Goal: Task Accomplishment & Management: Manage account settings

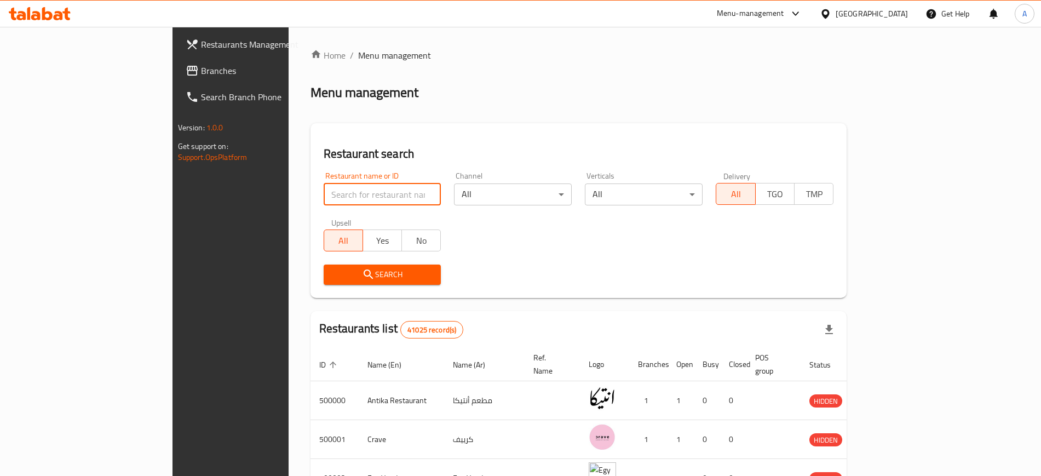
click at [323, 198] on input "search" at bounding box center [382, 194] width 118 height 22
paste input "Kaffeine Republik"
type input "Kaffeine Republik"
click button "Search" at bounding box center [382, 274] width 118 height 20
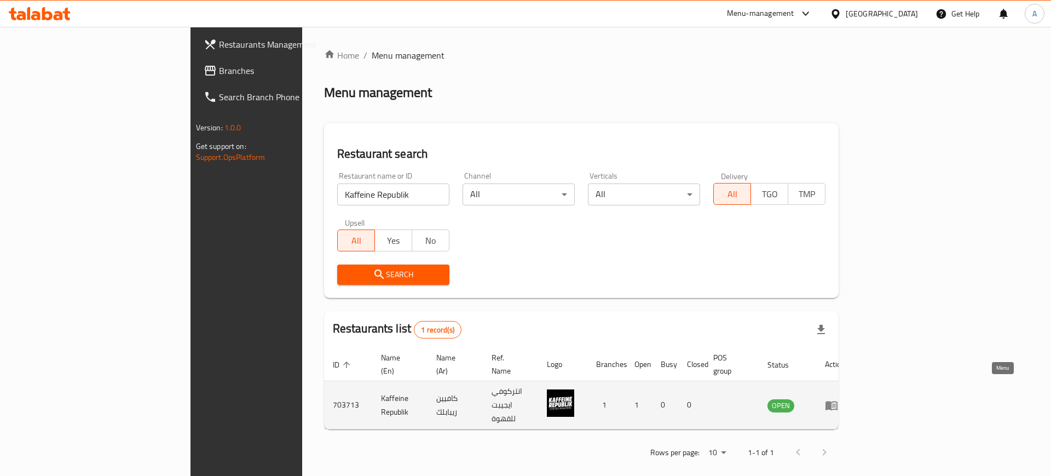
click at [837, 401] on icon "enhanced table" at bounding box center [831, 405] width 12 height 9
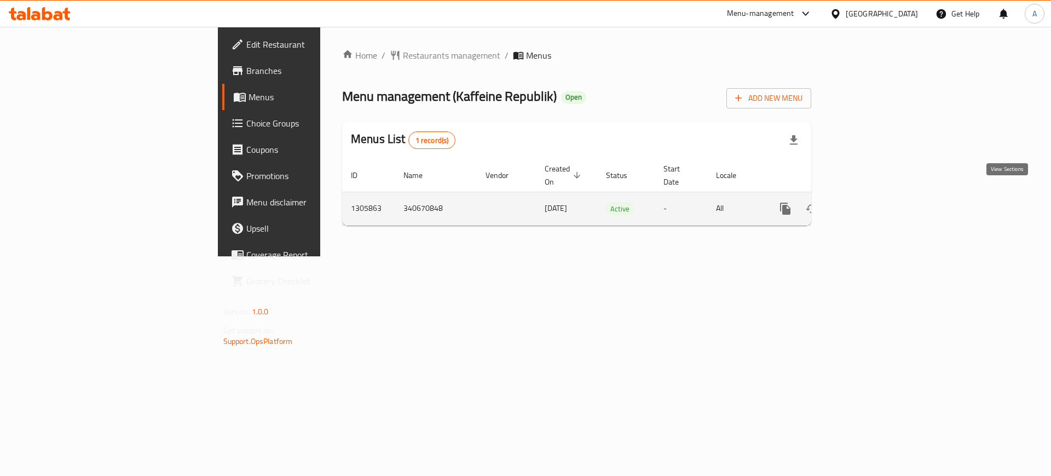
click at [871, 202] on icon "enhanced table" at bounding box center [864, 208] width 13 height 13
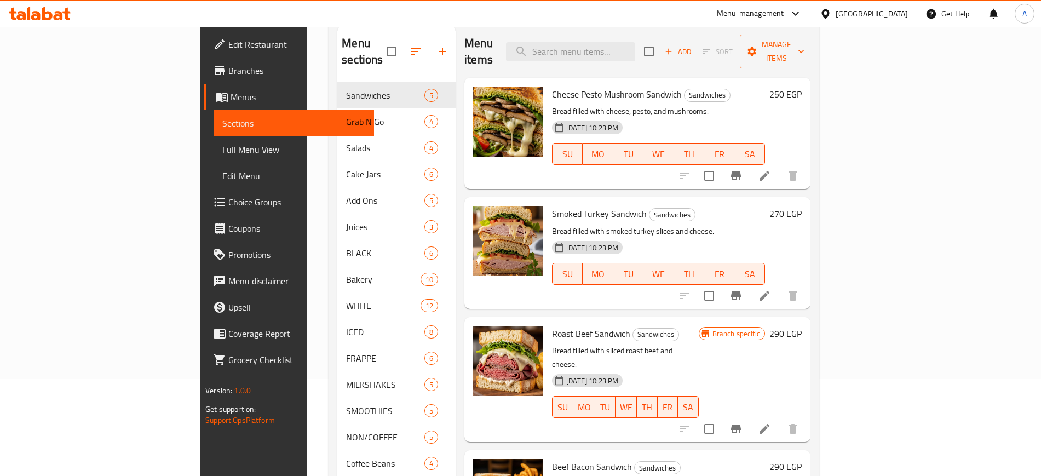
scroll to position [153, 0]
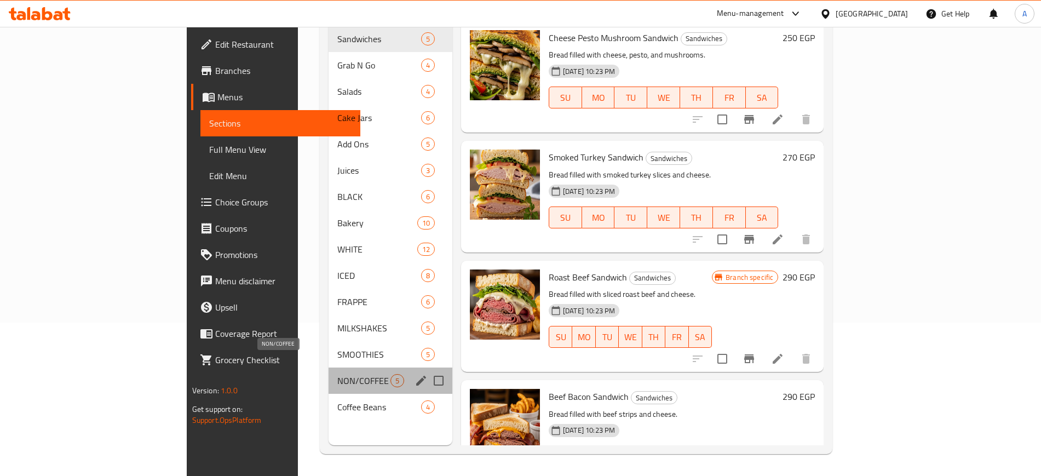
click at [337, 374] on span "NON/COFFEE" at bounding box center [363, 380] width 53 height 13
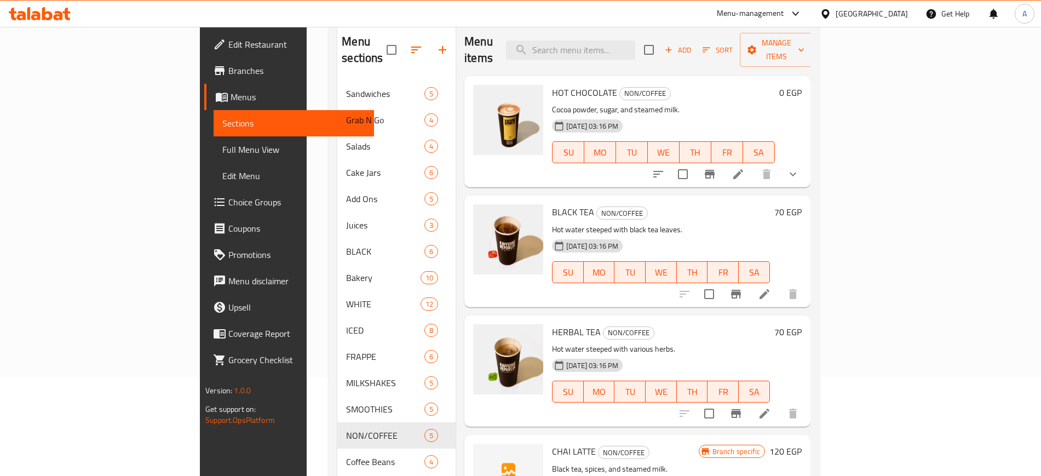
scroll to position [102, 0]
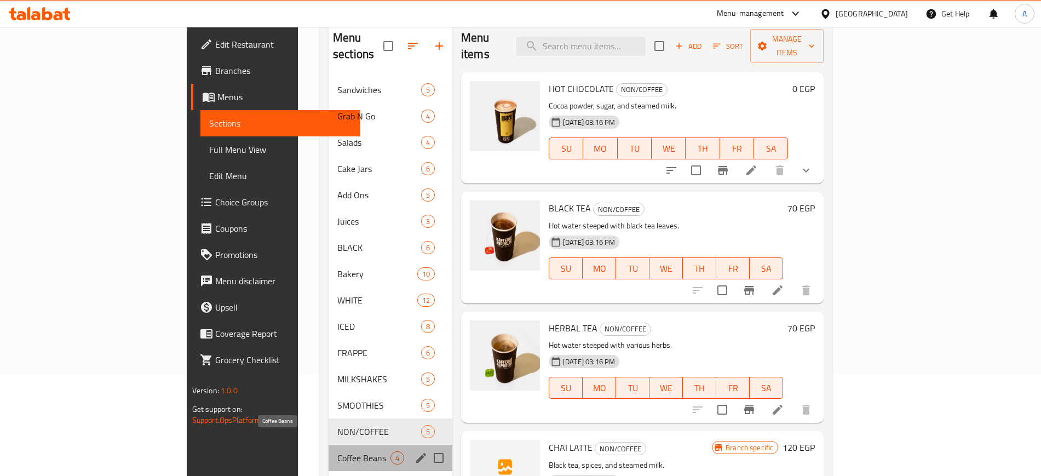
click at [337, 451] on span "Coffee Beans" at bounding box center [363, 457] width 53 height 13
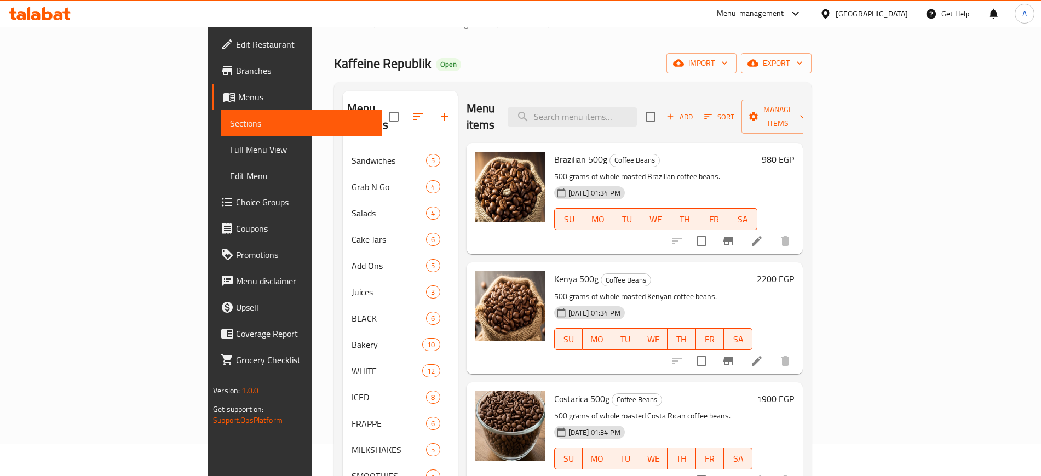
scroll to position [30, 0]
